Goal: Transaction & Acquisition: Purchase product/service

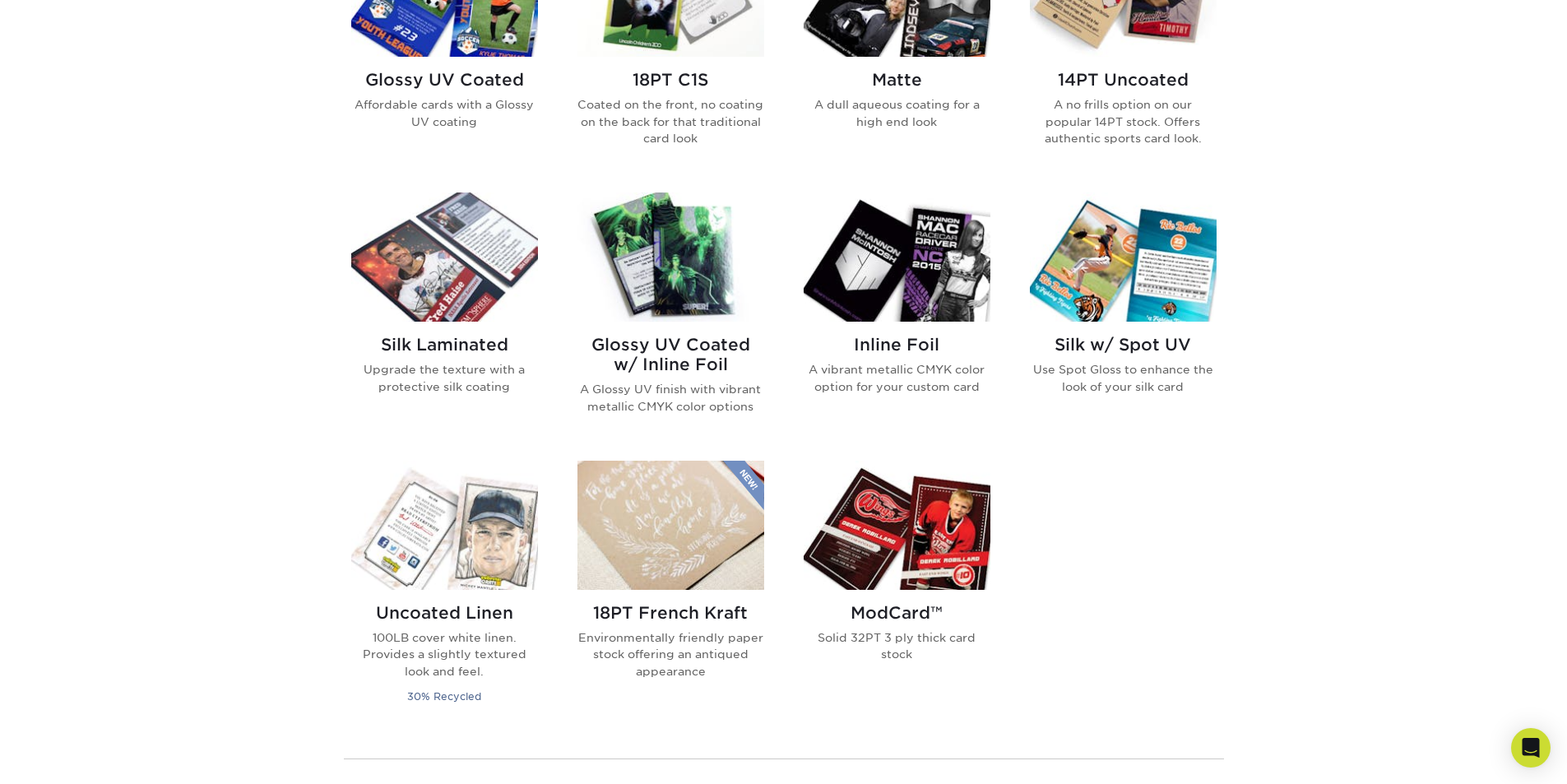
scroll to position [905, 0]
drag, startPoint x: 1455, startPoint y: 321, endPoint x: 1445, endPoint y: 293, distance: 29.7
drag, startPoint x: 1445, startPoint y: 293, endPoint x: 1417, endPoint y: 188, distance: 108.7
click at [1417, 188] on div "Get started below by choosing your paper, finish, and features: Filtered Matche…" at bounding box center [784, 320] width 1567 height 1227
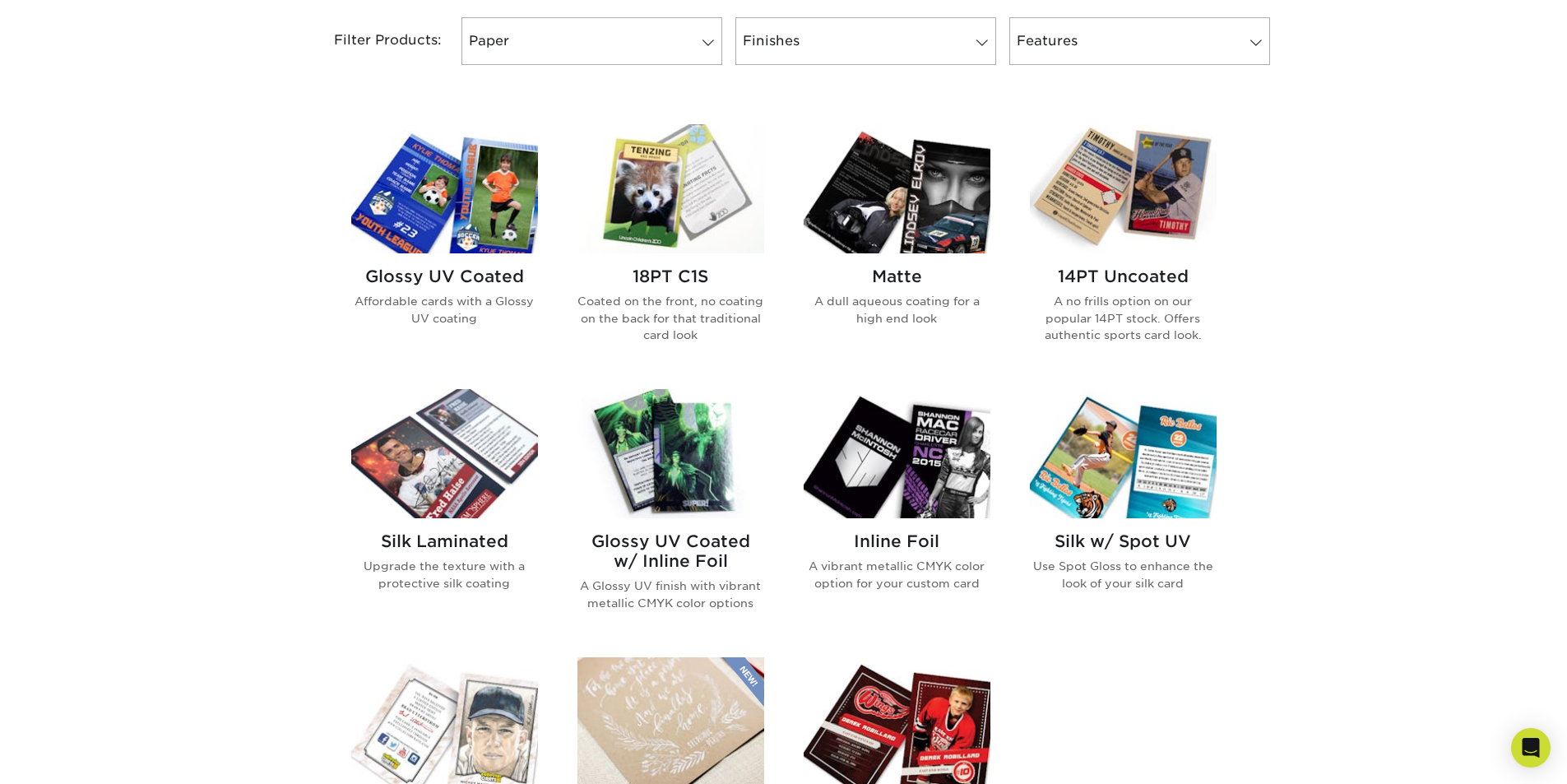
scroll to position [740, 0]
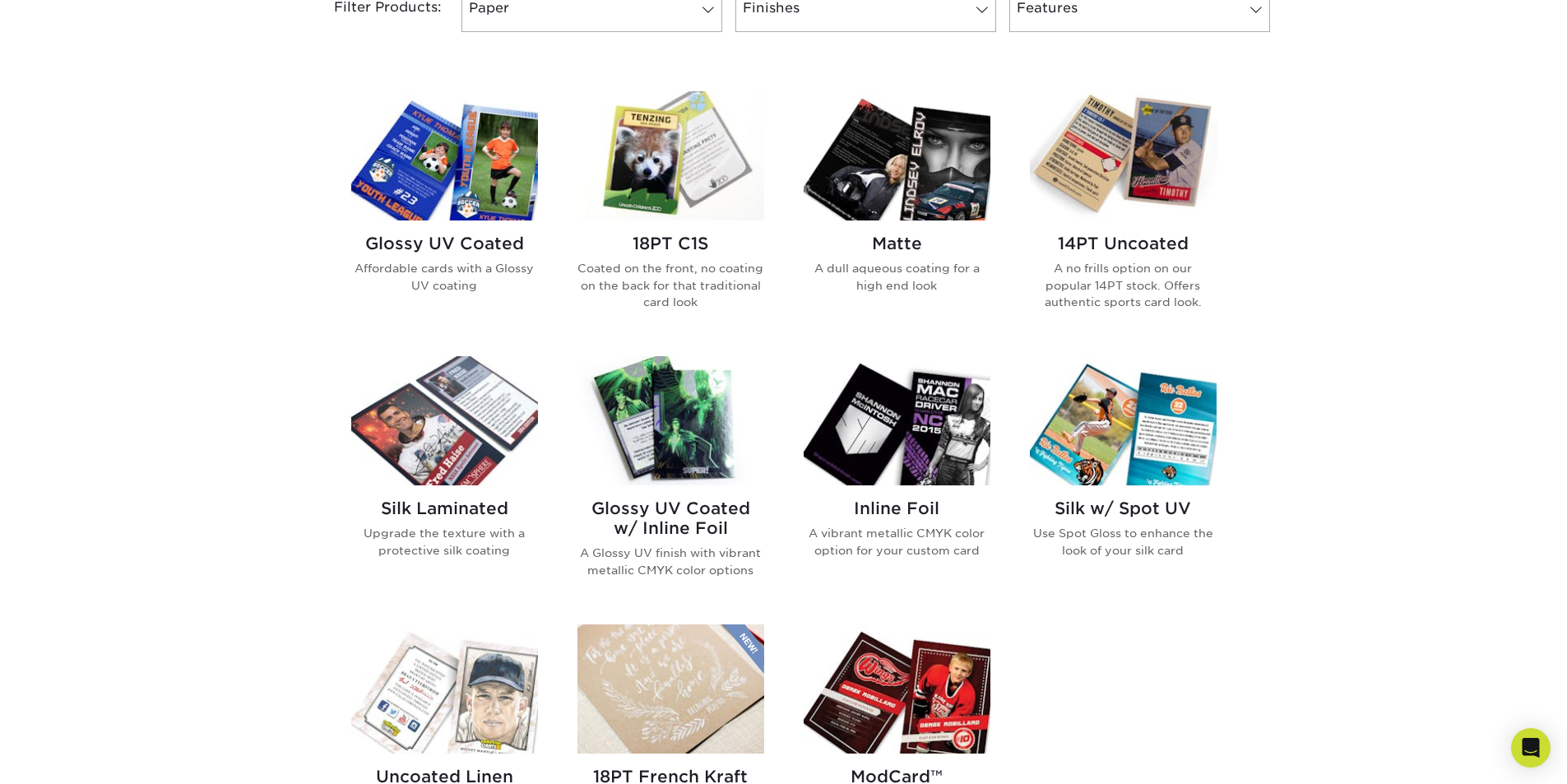
click at [891, 206] on img at bounding box center [897, 155] width 187 height 129
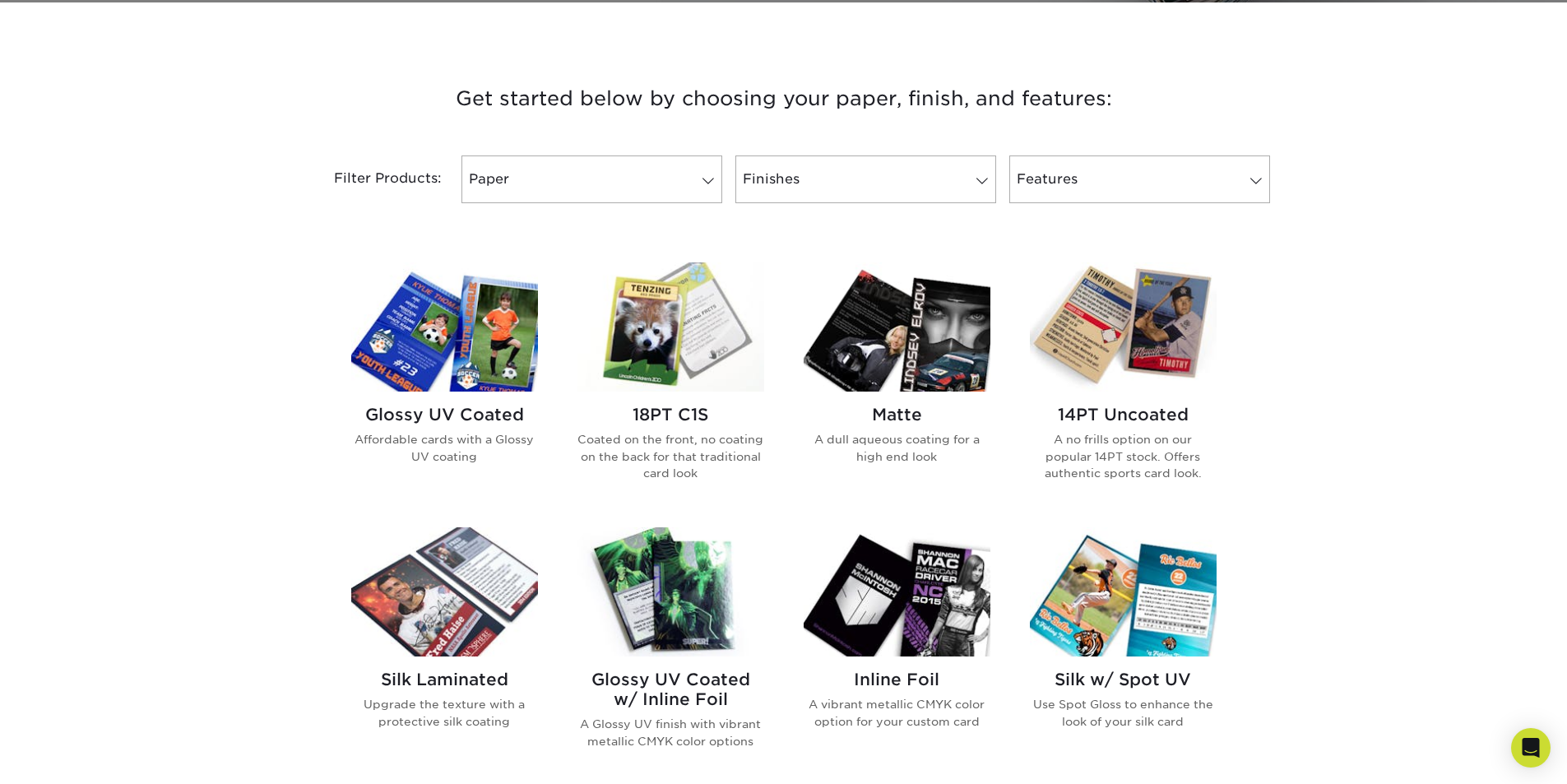
scroll to position [576, 0]
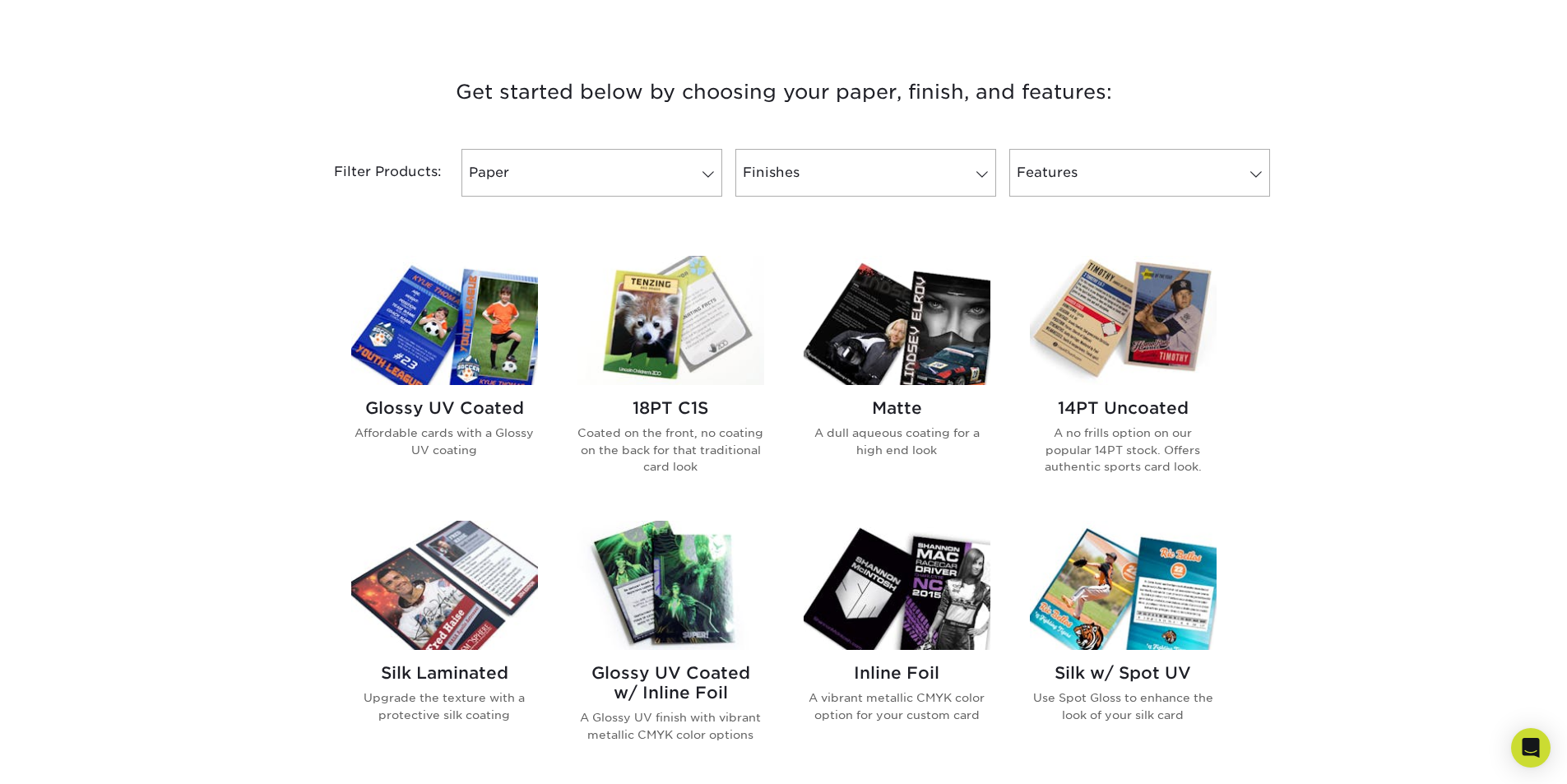
click at [664, 291] on img at bounding box center [671, 319] width 187 height 129
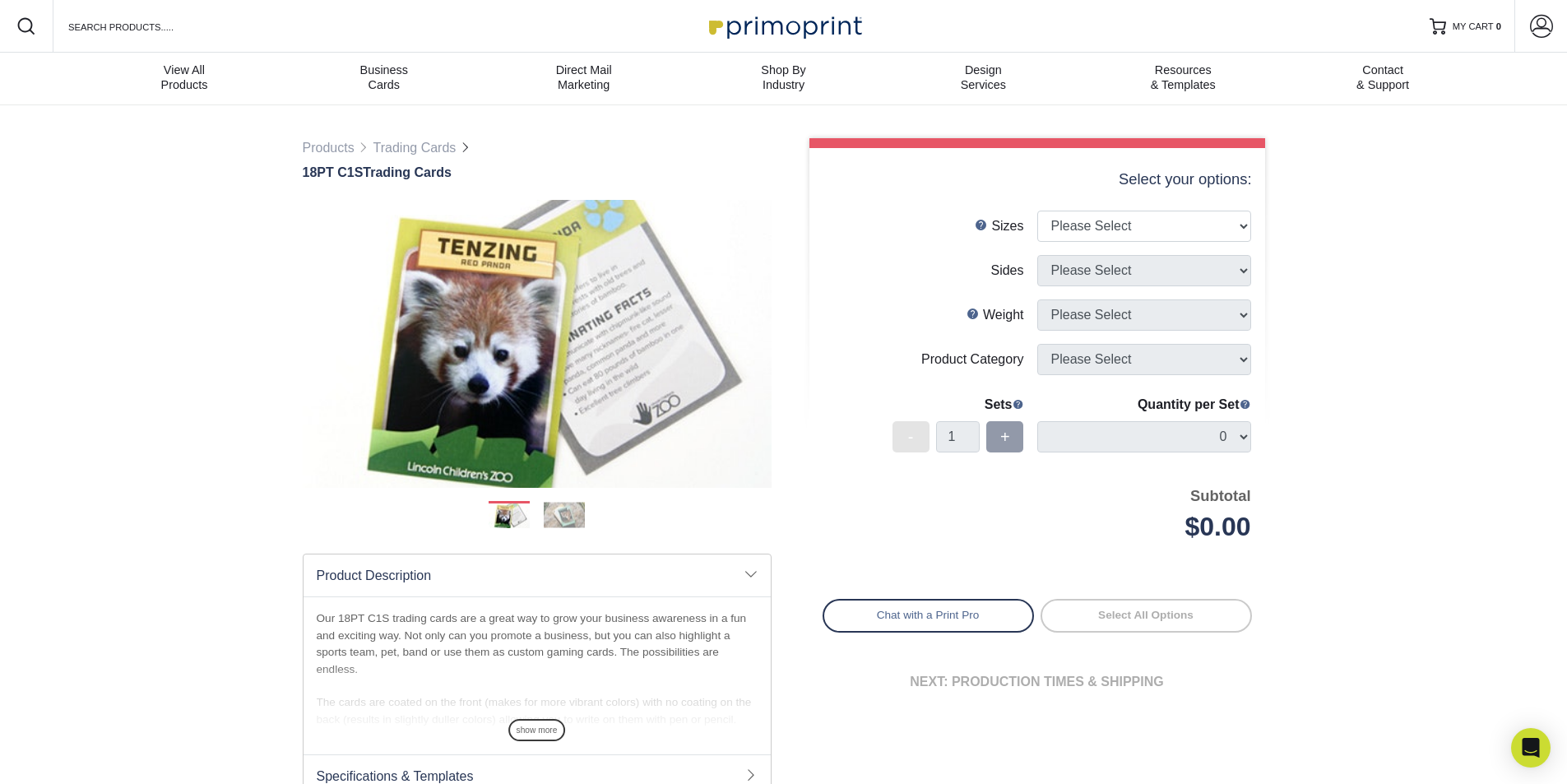
drag, startPoint x: 1405, startPoint y: 311, endPoint x: 1371, endPoint y: 253, distance: 67.2
click at [1371, 253] on div "Products Trading Cards 18PT C1S Trading Cards Previous Next show more" at bounding box center [784, 528] width 1567 height 844
drag, startPoint x: 1399, startPoint y: 275, endPoint x: 1377, endPoint y: 237, distance: 43.9
click at [1377, 237] on div "Products Trading Cards 18PT C1S Trading Cards Previous Next show more" at bounding box center [784, 528] width 1567 height 844
drag, startPoint x: 1440, startPoint y: 304, endPoint x: 1382, endPoint y: 218, distance: 103.7
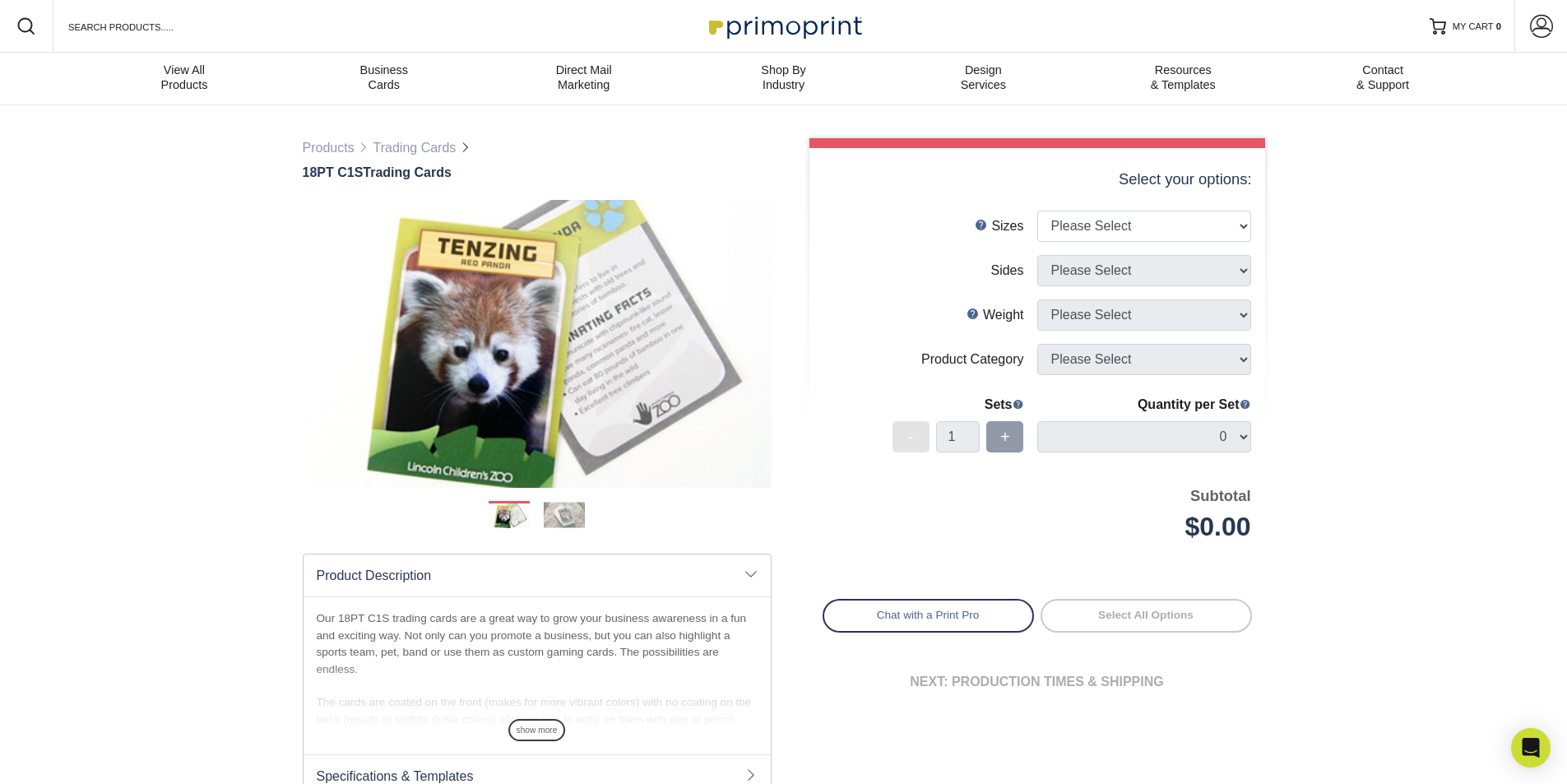
click at [1382, 218] on div "Products Trading Cards 18PT C1S Trading Cards Previous Next show more" at bounding box center [784, 528] width 1567 height 844
